Goal: Task Accomplishment & Management: Use online tool/utility

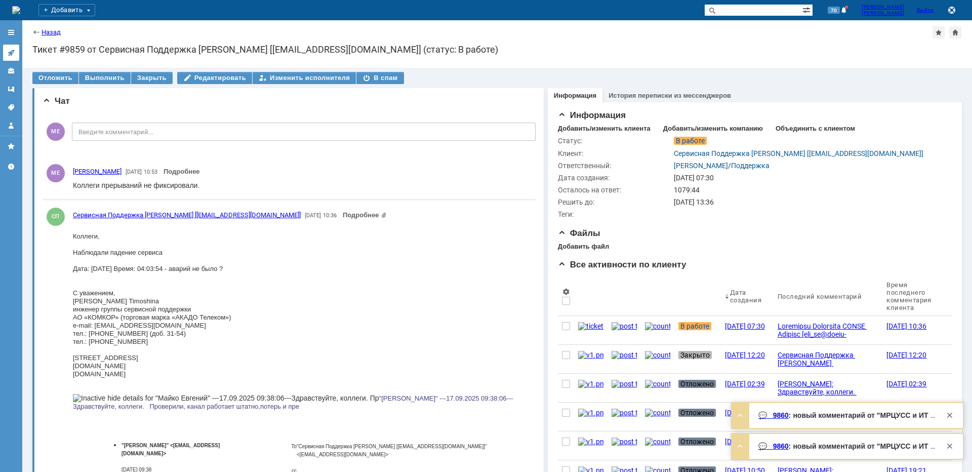
click at [7, 53] on link at bounding box center [11, 53] width 16 height 16
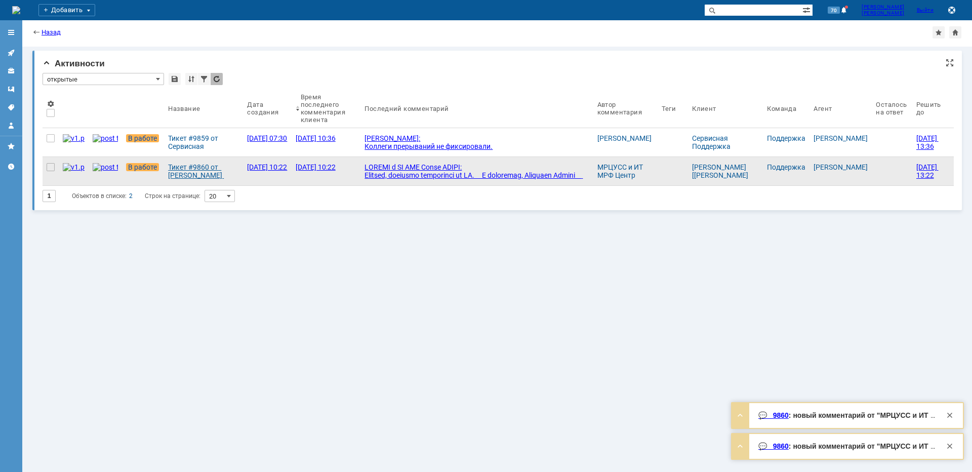
click at [182, 174] on div "Тикет #9860 от [PERSON_NAME] [[PERSON_NAME][EMAIL_ADDRESS][DOMAIN_NAME]] (стату…" at bounding box center [203, 171] width 71 height 16
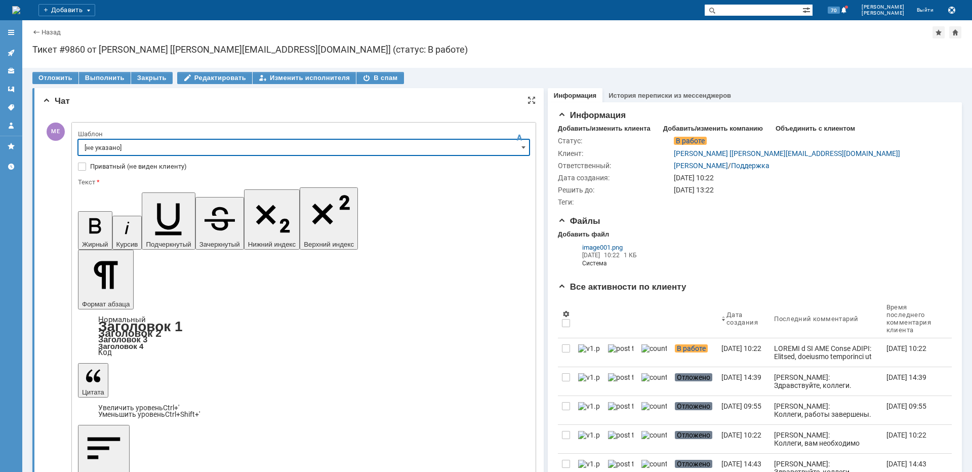
click at [109, 152] on input "[не указано]" at bounding box center [304, 147] width 452 height 16
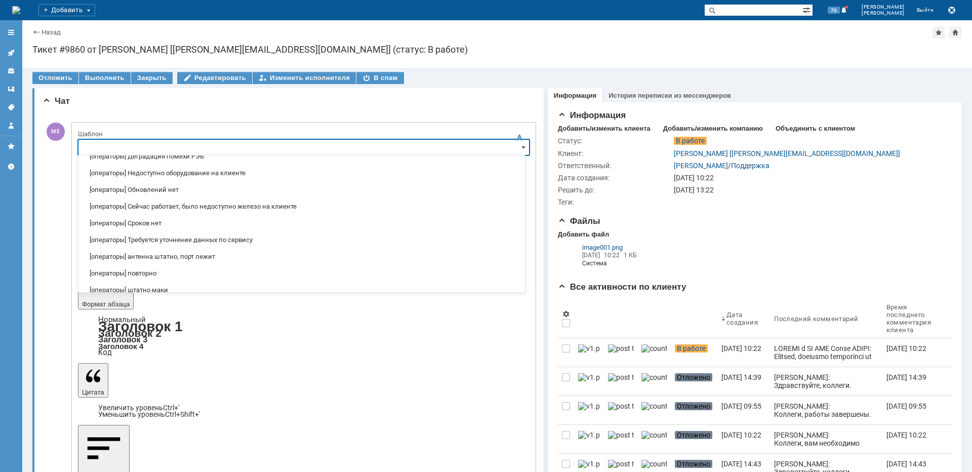
scroll to position [101, 0]
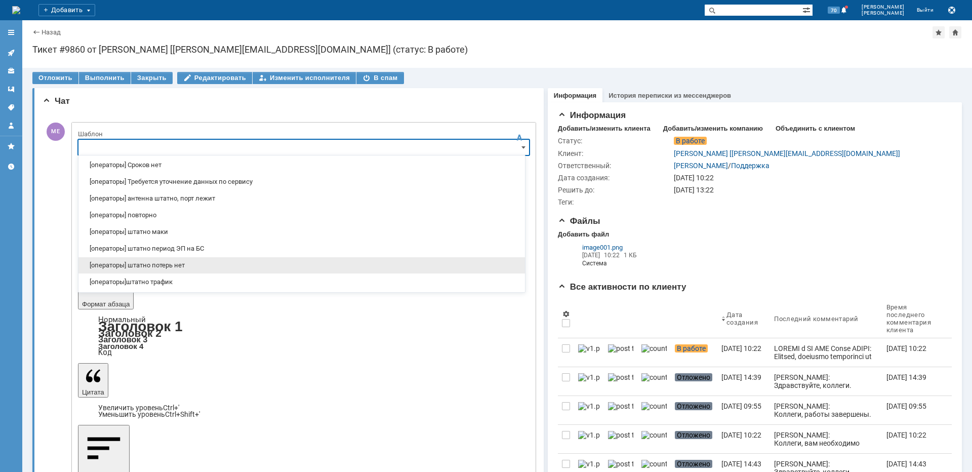
click at [176, 267] on span "[операторы] штатно потерь нет" at bounding box center [302, 265] width 435 height 8
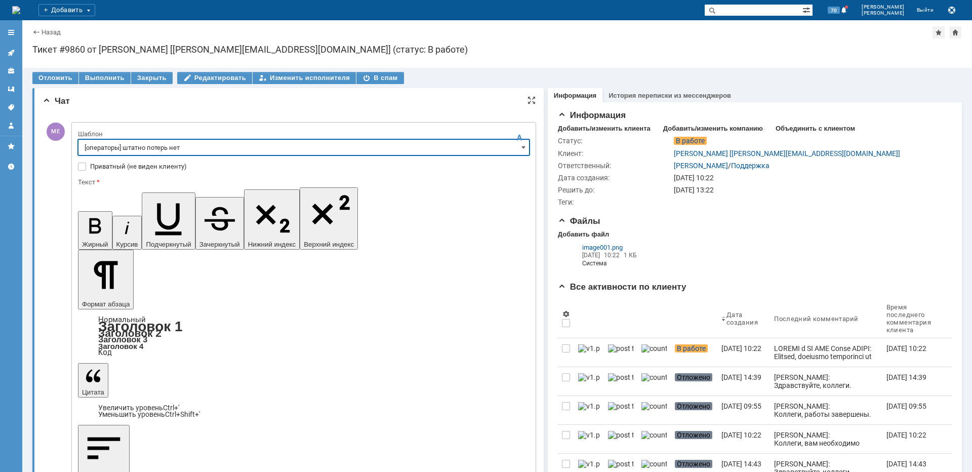
type input "[операторы] штатно потерь нет"
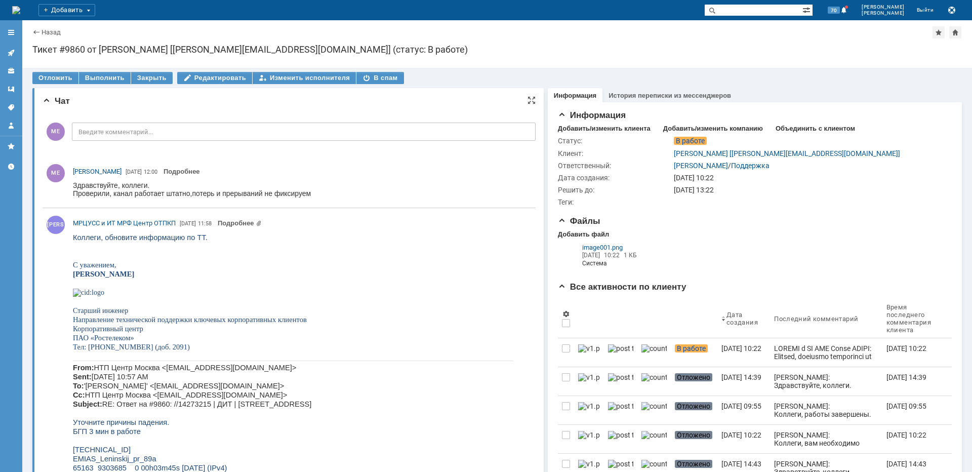
scroll to position [0, 0]
click at [10, 49] on icon at bounding box center [11, 53] width 8 height 8
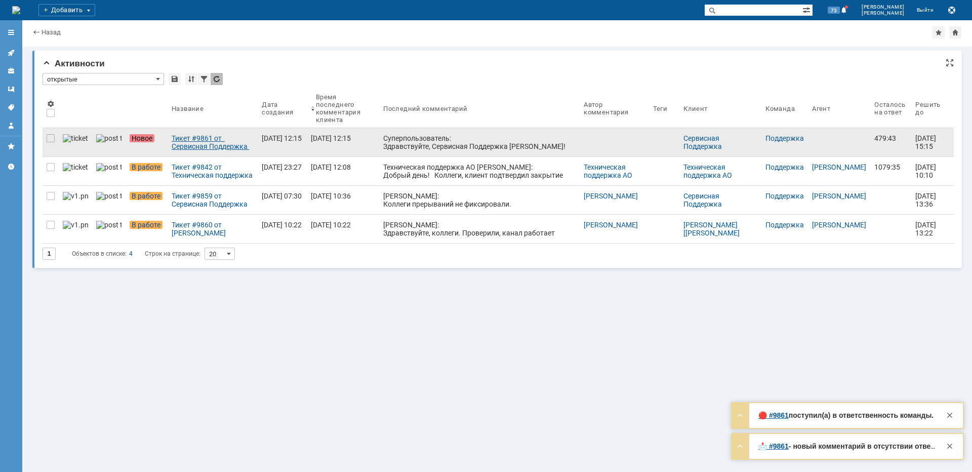
click at [188, 139] on div "Тикет #9861 от Сервисная Поддержка [PERSON_NAME] [[EMAIL_ADDRESS][DOMAIN_NAME]]…" at bounding box center [213, 142] width 82 height 16
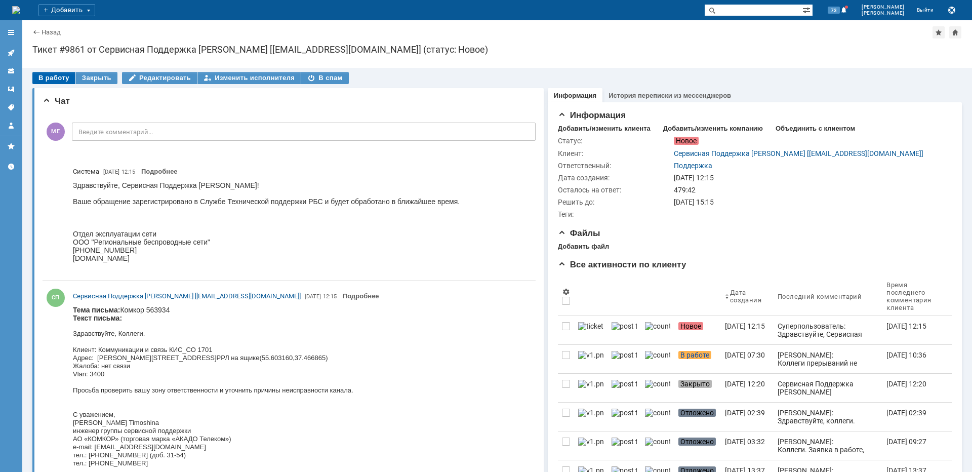
click at [51, 78] on div "В работу" at bounding box center [53, 78] width 43 height 12
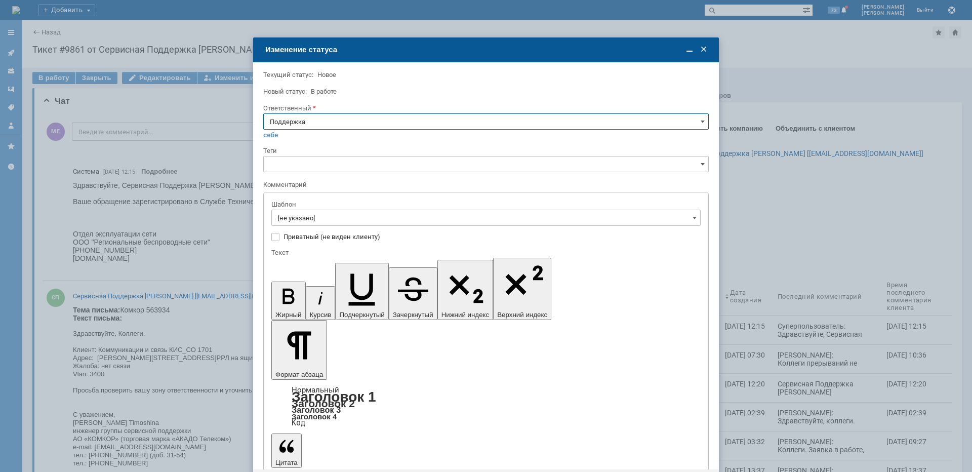
click at [316, 125] on input "Поддержка" at bounding box center [486, 121] width 446 height 16
click at [305, 224] on span "[PERSON_NAME]" at bounding box center [486, 224] width 432 height 8
type input "[PERSON_NAME]"
click at [309, 221] on input "[не указано]" at bounding box center [485, 218] width 429 height 16
type input "[PERSON_NAME]"
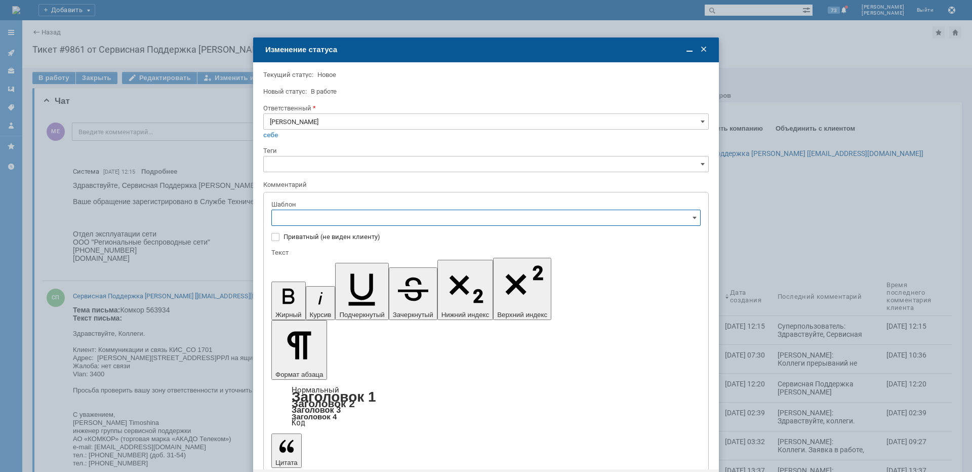
scroll to position [101, 0]
drag, startPoint x: 362, startPoint y: 301, endPoint x: 58, endPoint y: 65, distance: 384.4
click at [362, 301] on span "[операторы] штатно маки" at bounding box center [486, 302] width 416 height 8
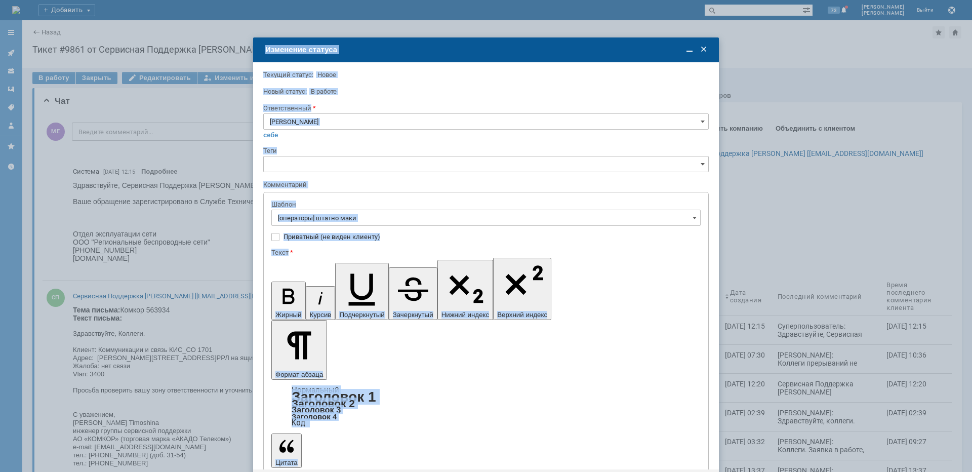
drag, startPoint x: 305, startPoint y: 389, endPoint x: 292, endPoint y: 412, distance: 26.8
click at [293, 412] on div "Внимание! Текущий статус: [GEOGRAPHIC_DATA] Новый статус: В работе В работе Отв…" at bounding box center [486, 282] width 466 height 440
type input "[операторы] штатно маки"
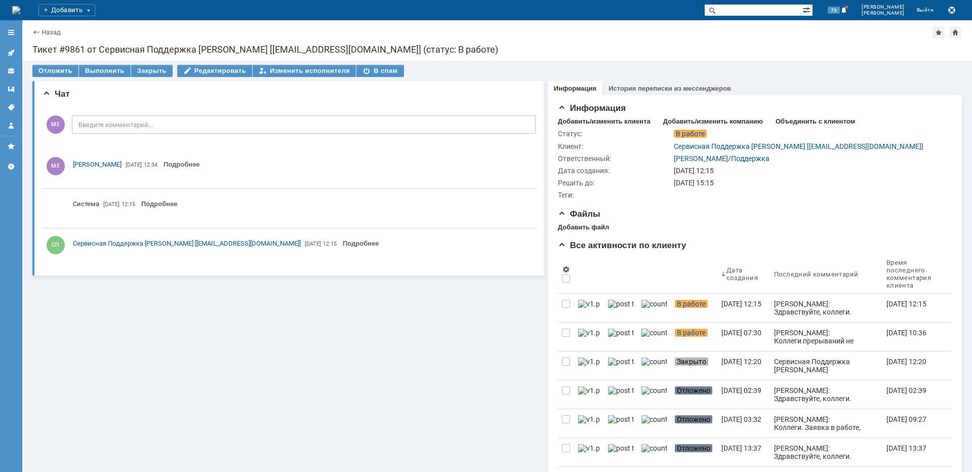
scroll to position [0, 0]
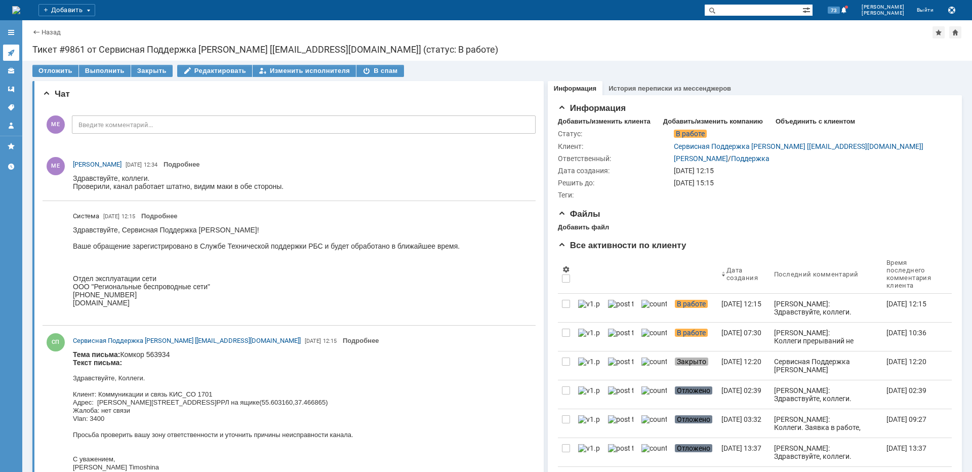
click at [11, 52] on icon at bounding box center [11, 53] width 7 height 7
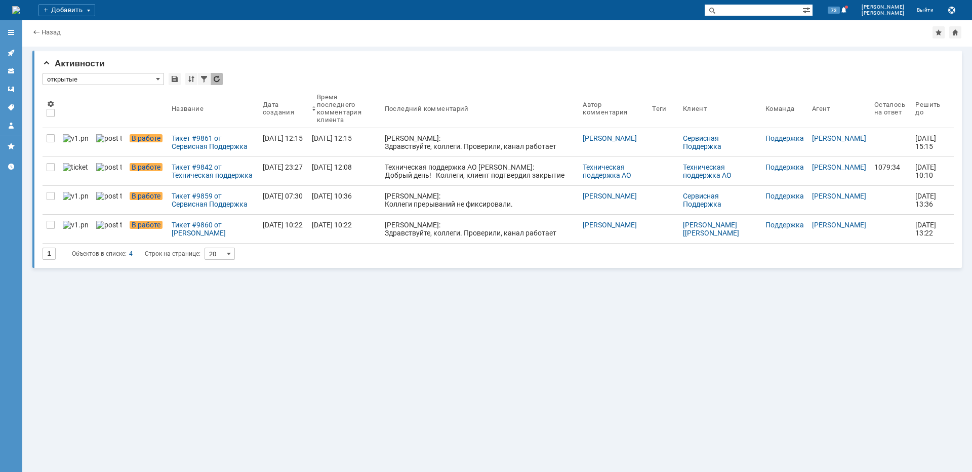
click at [390, 167] on div "Техническая поддержка АО [PERSON_NAME]: Добрый день! Коллеги, клиент подтвердил…" at bounding box center [480, 211] width 190 height 97
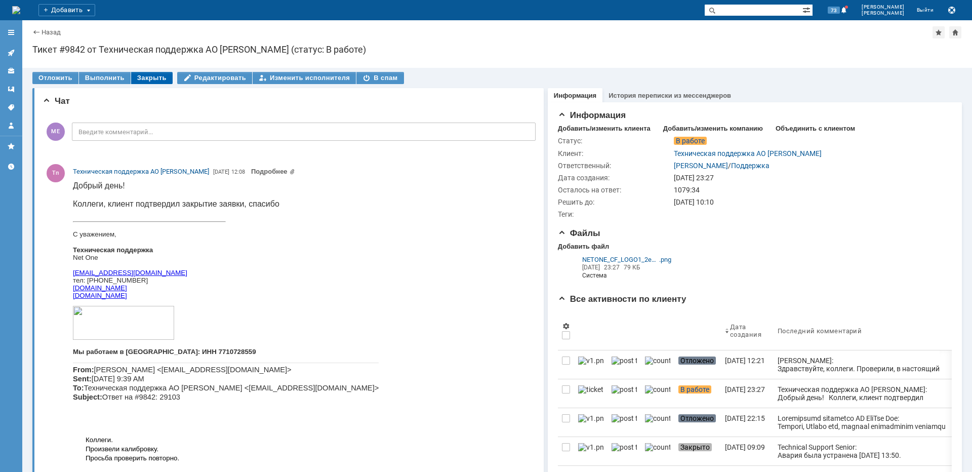
click at [154, 78] on div "Закрыть" at bounding box center [152, 78] width 42 height 12
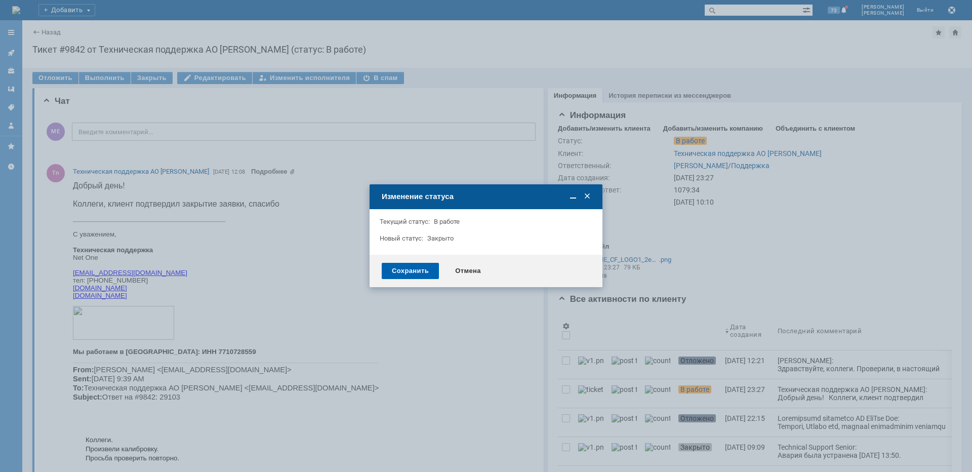
click at [414, 267] on div "Сохранить" at bounding box center [410, 271] width 57 height 16
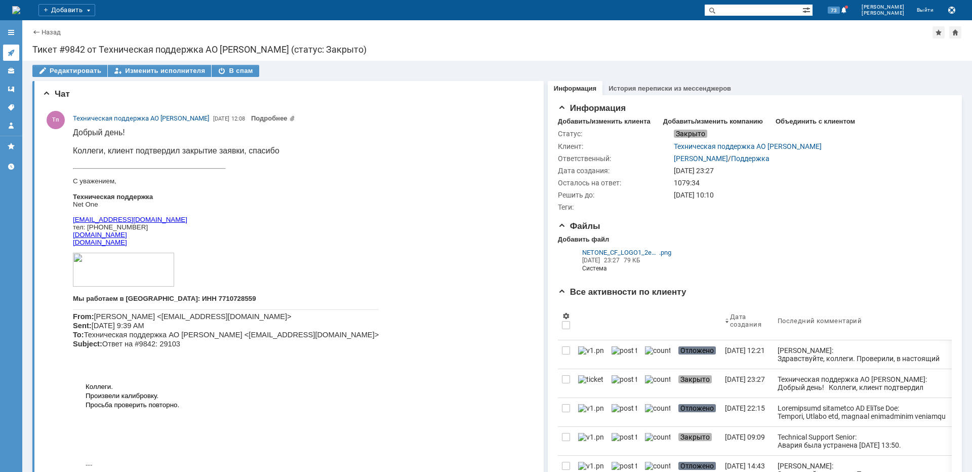
click at [9, 51] on icon at bounding box center [11, 53] width 8 height 8
